Goal: Go to known website: Go to known website

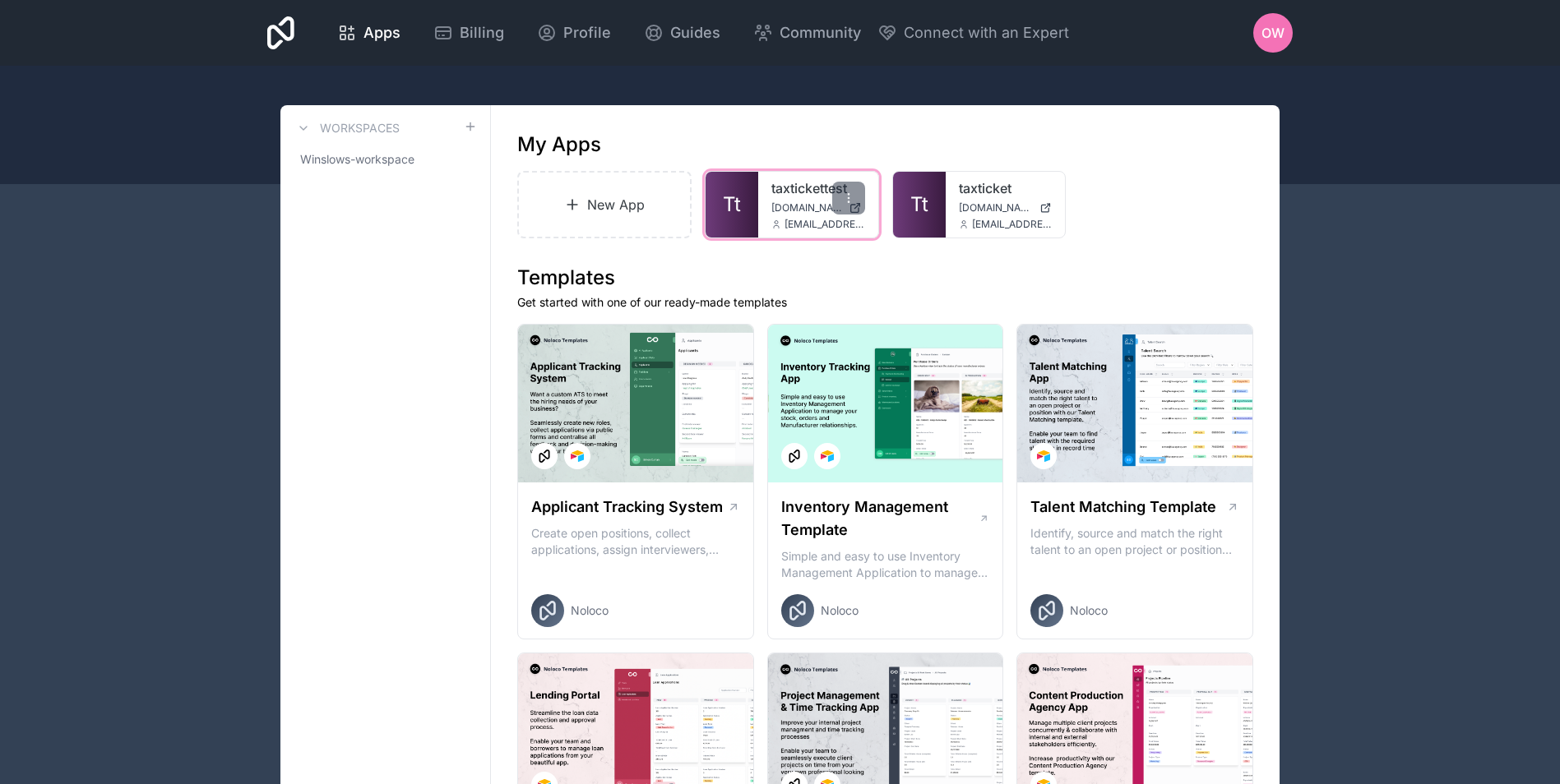
click at [784, 207] on span "[DOMAIN_NAME]" at bounding box center [806, 208] width 71 height 13
